Goal: Task Accomplishment & Management: Use online tool/utility

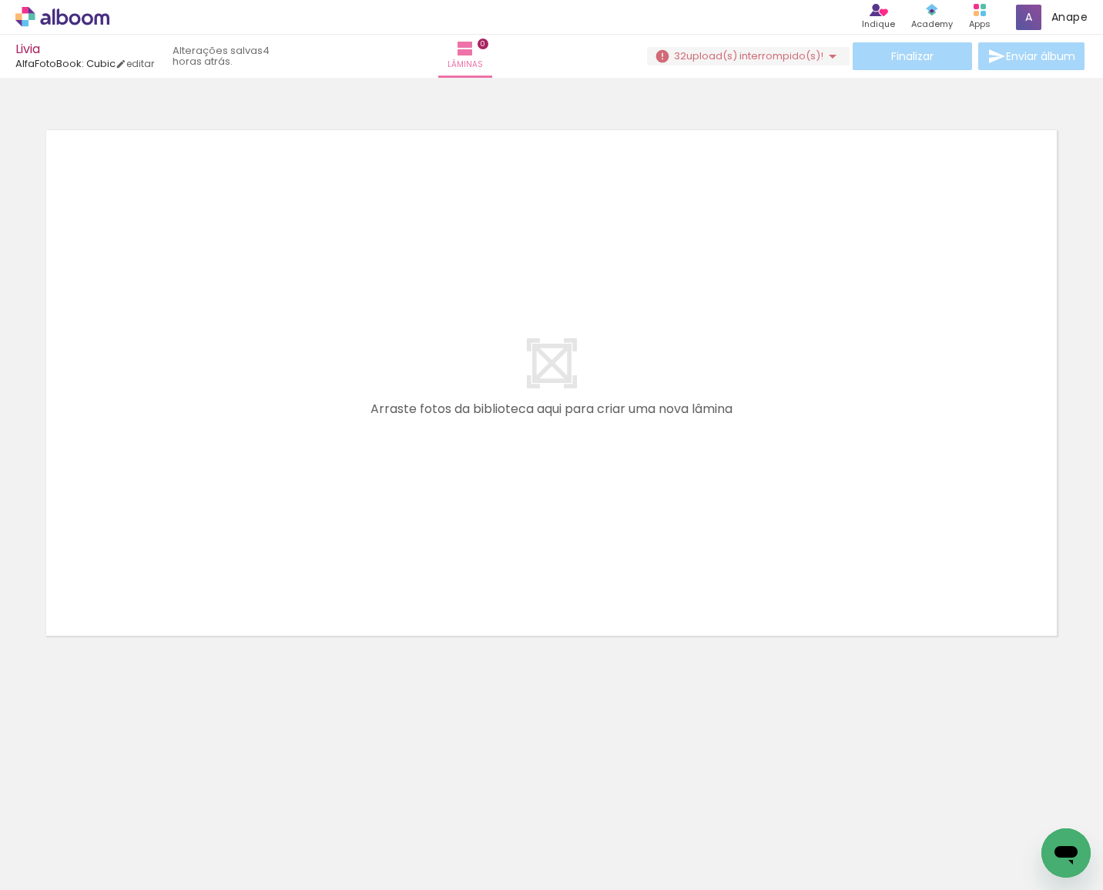
click at [764, 62] on span "upload(s) interrompido(s)!" at bounding box center [755, 56] width 137 height 15
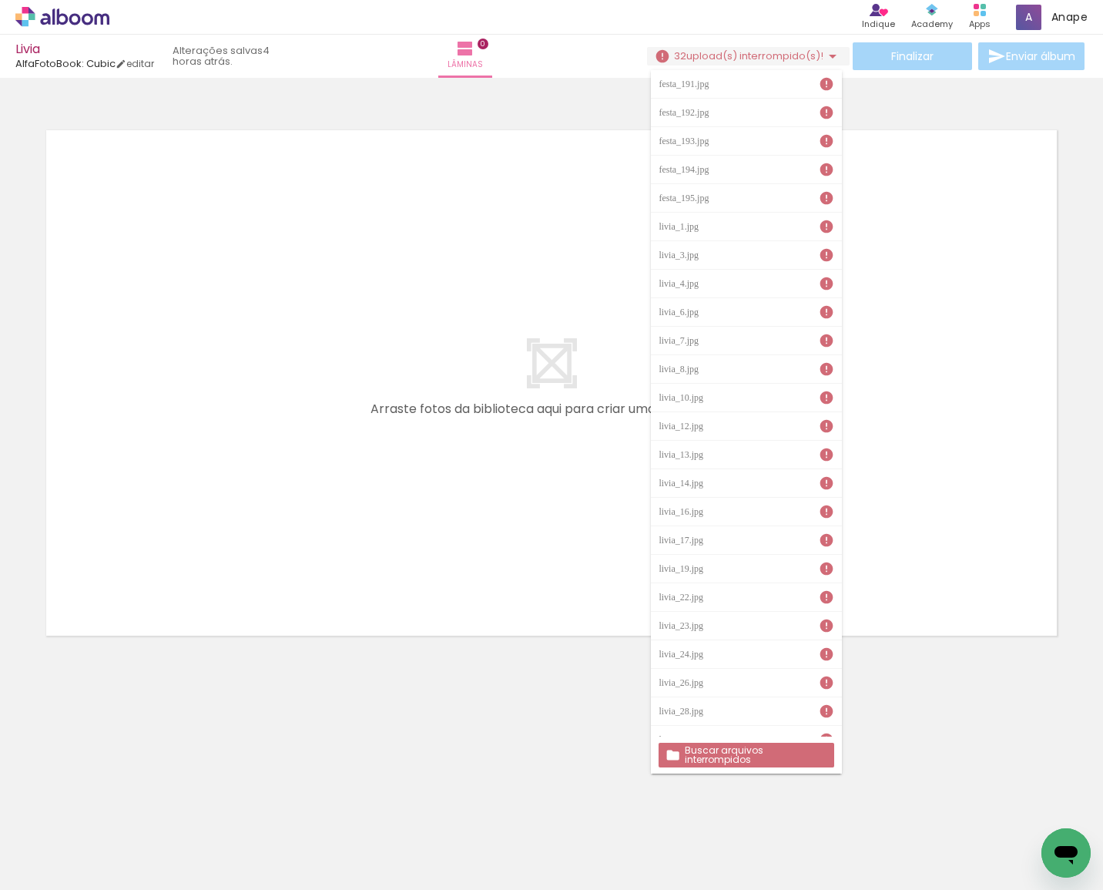
click at [0, 0] on slot "Buscar arquivos interrompidos" at bounding box center [0, 0] width 0 height 0
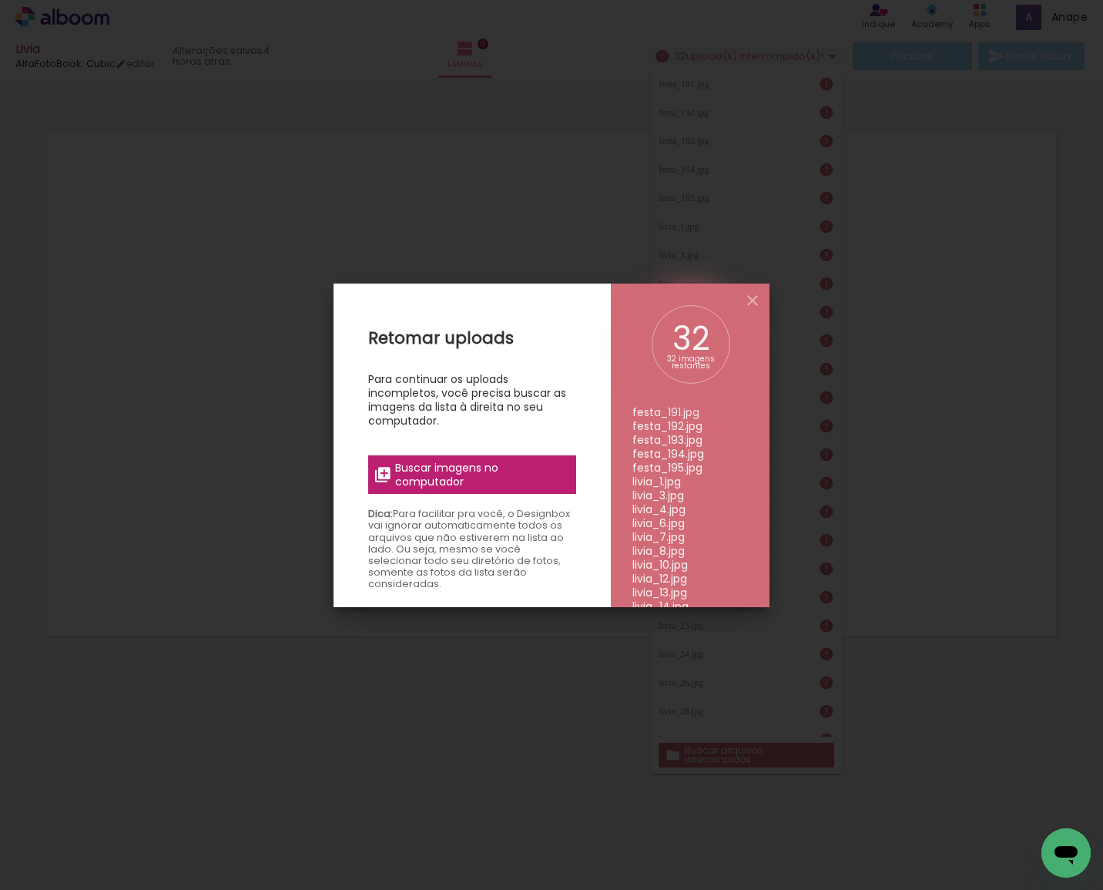
click at [503, 465] on span "Buscar imagens no computador" at bounding box center [481, 475] width 172 height 28
click at [0, 0] on input "file" at bounding box center [0, 0] width 0 height 0
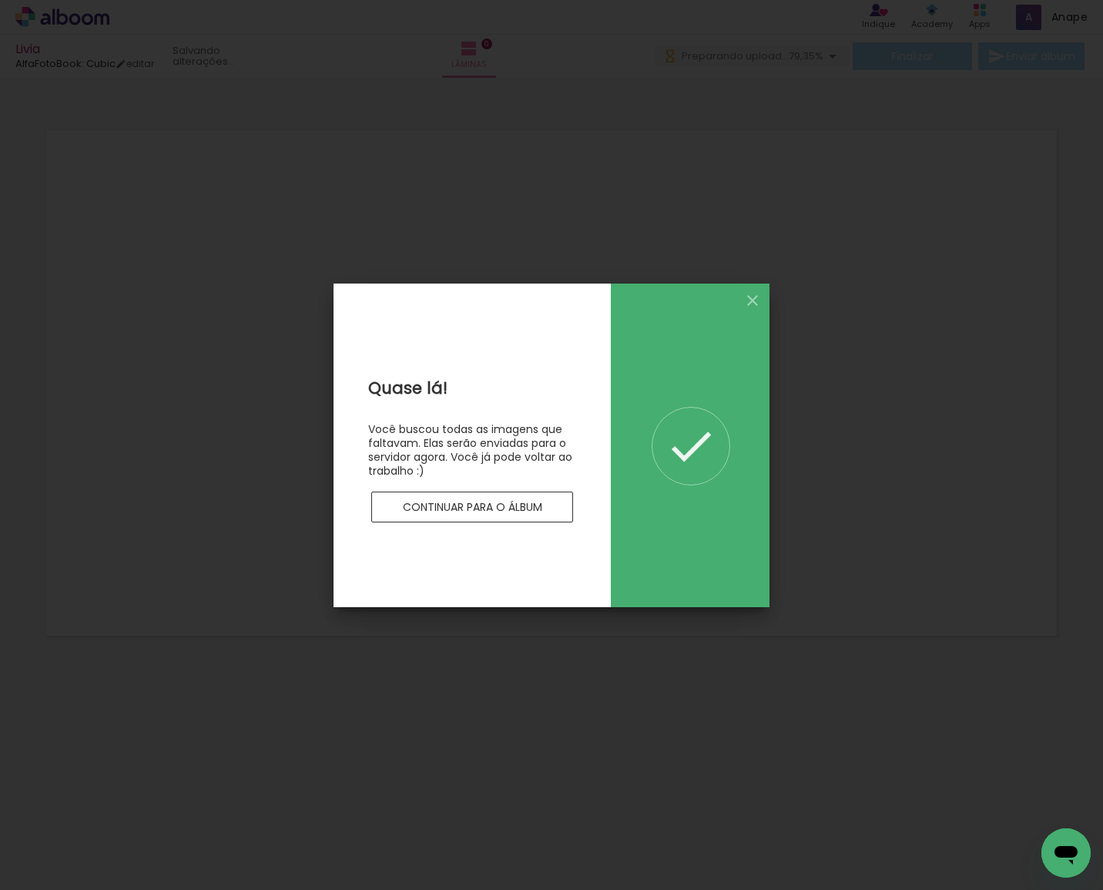
click at [0, 0] on slot "Continuar para o álbum" at bounding box center [0, 0] width 0 height 0
